Goal: Task Accomplishment & Management: Manage account settings

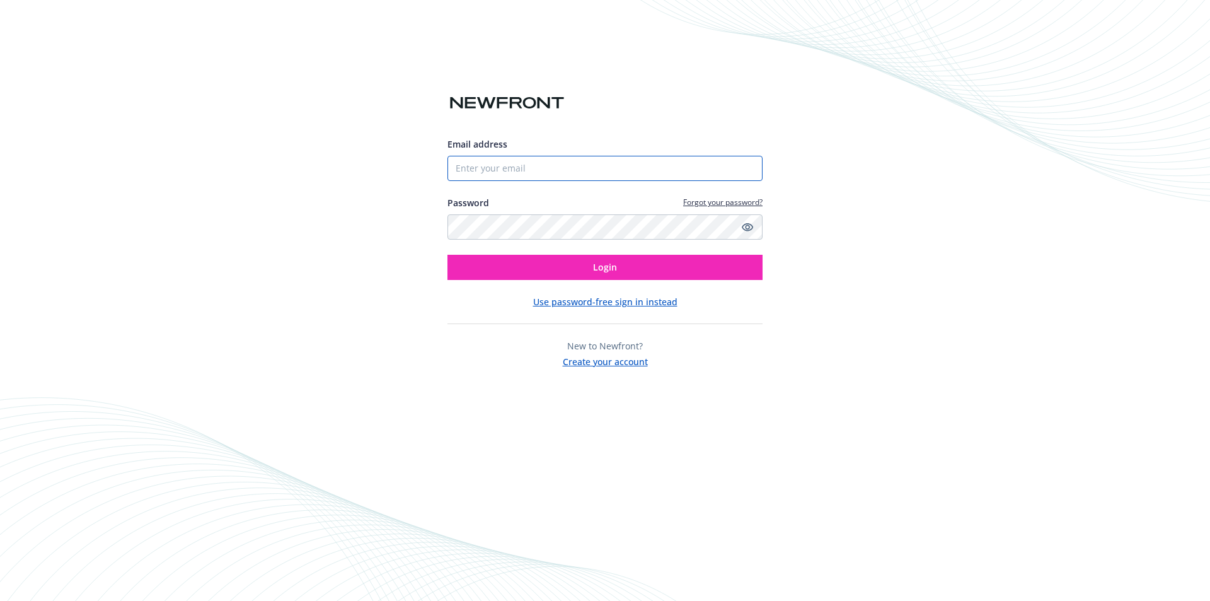
click at [547, 165] on input "Email address" at bounding box center [605, 168] width 315 height 25
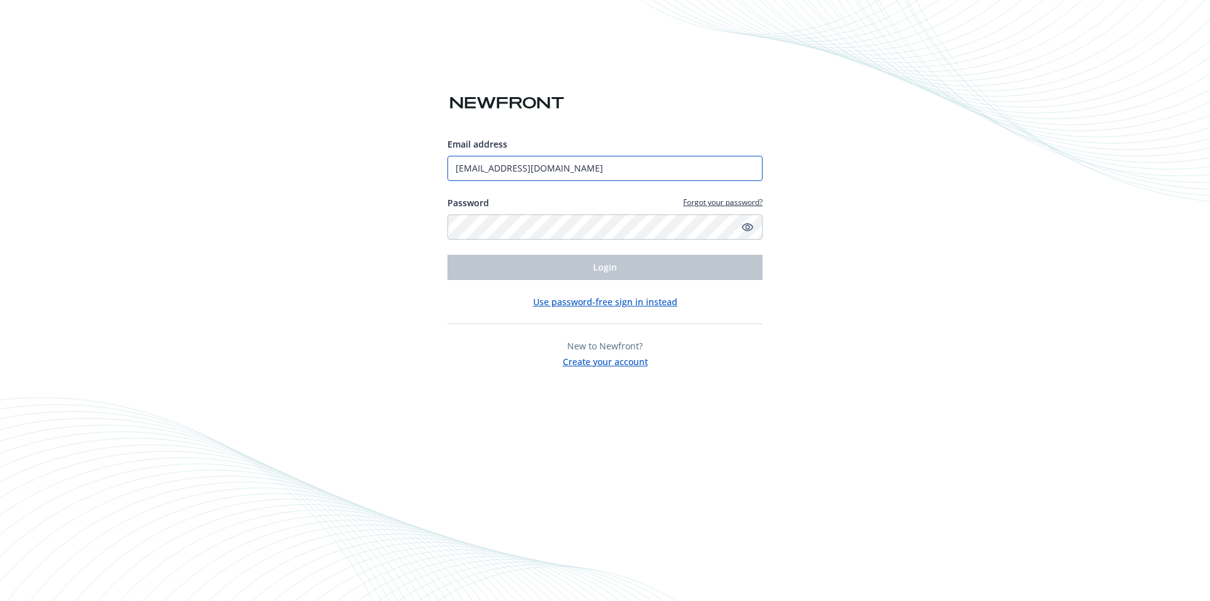
type input "[EMAIL_ADDRESS][DOMAIN_NAME]"
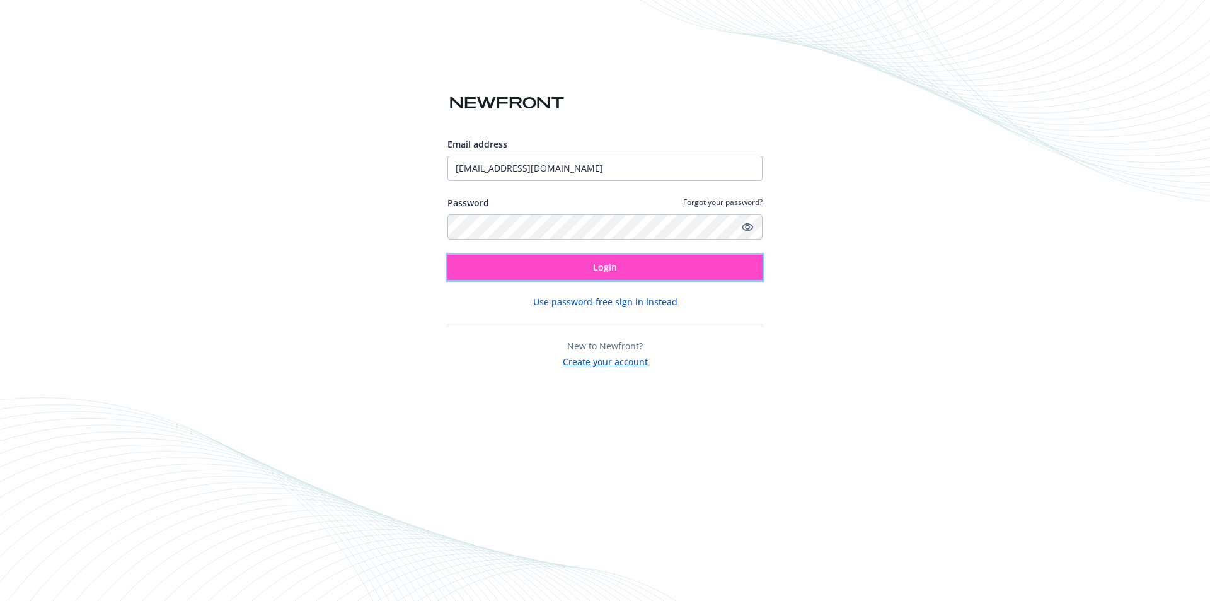
click at [568, 266] on button "Login" at bounding box center [605, 267] width 315 height 25
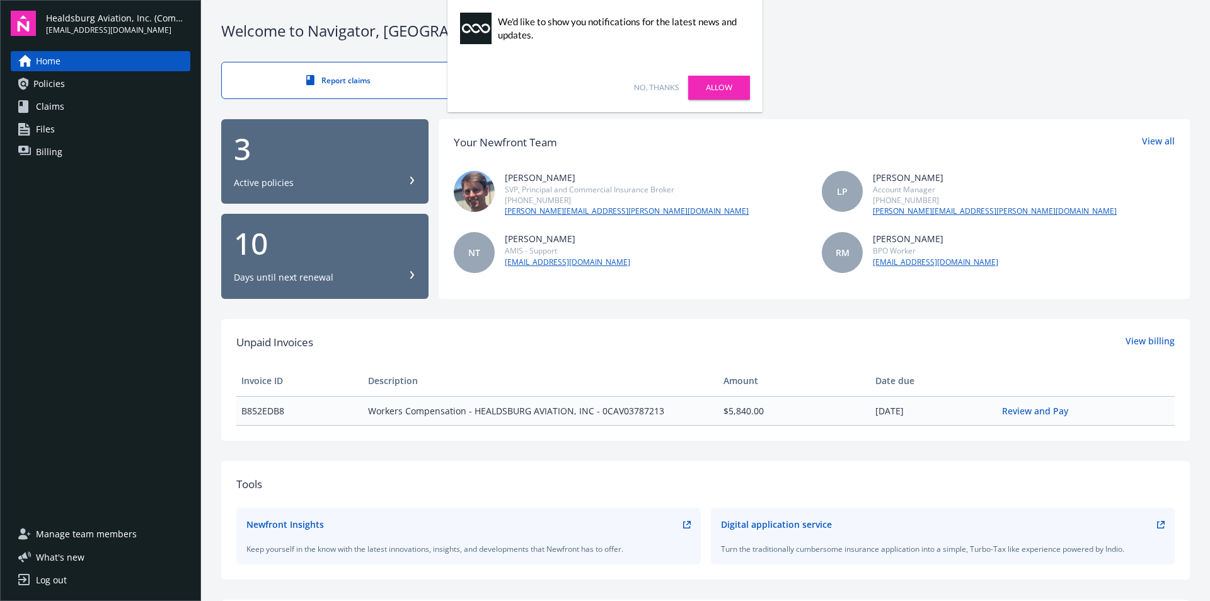
click at [649, 86] on link "No, thanks" at bounding box center [656, 87] width 45 height 11
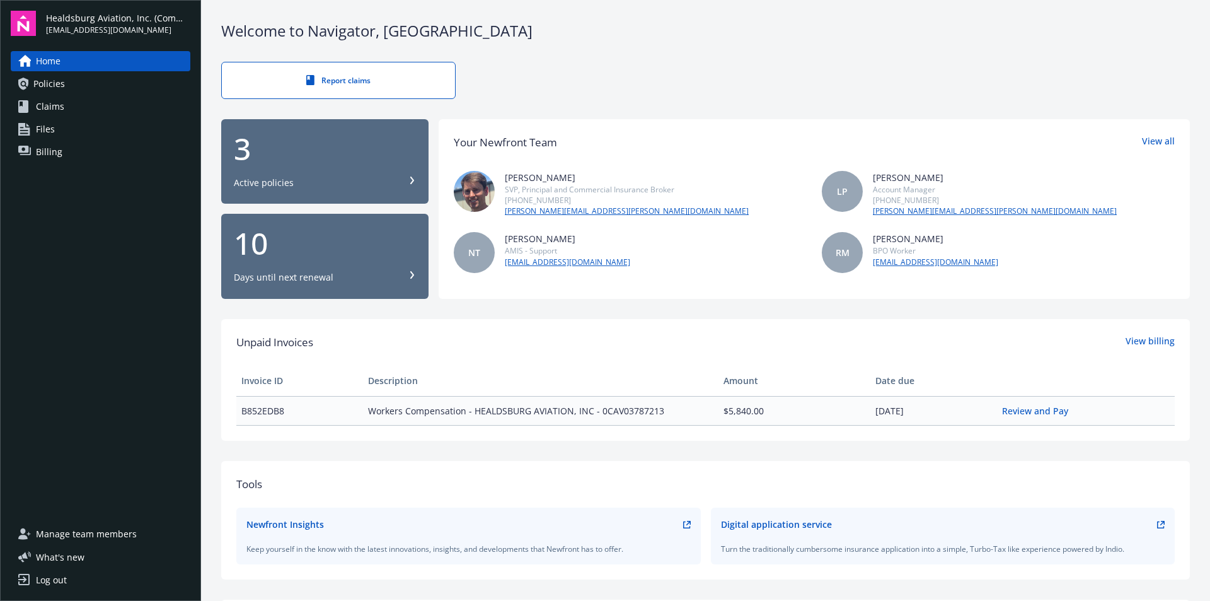
click at [41, 582] on div "Log out" at bounding box center [51, 580] width 31 height 20
